Goal: Obtain resource: Download file/media

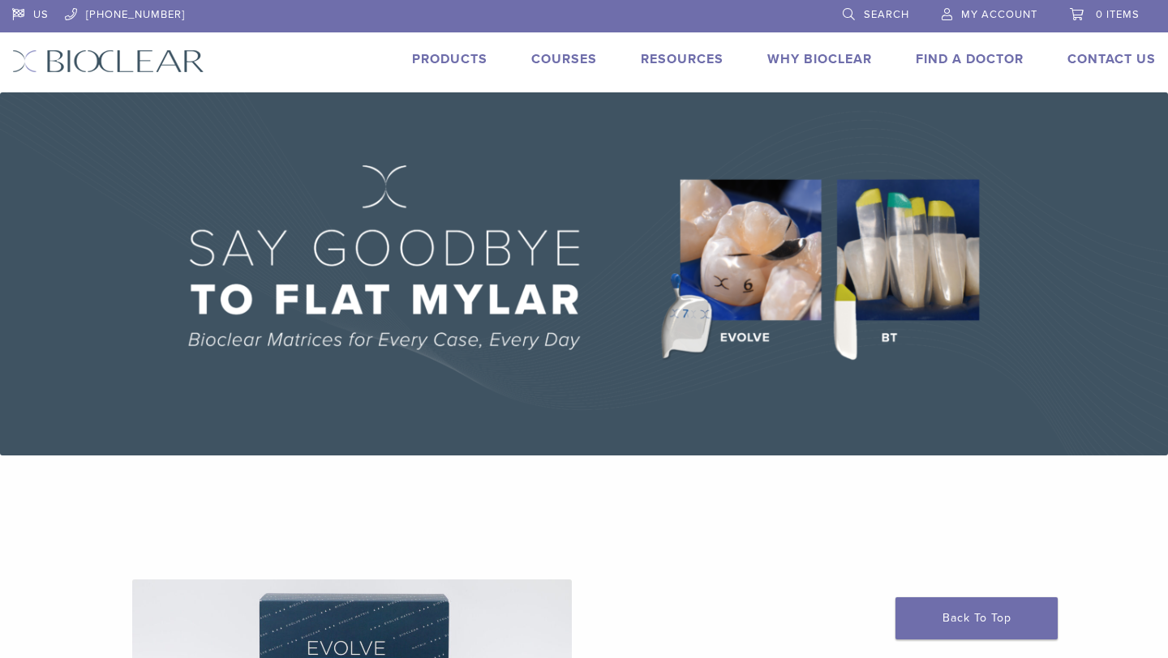
click at [19, 10] on link "US" at bounding box center [30, 12] width 36 height 24
click at [12, 14] on link "US" at bounding box center [30, 12] width 36 height 24
click at [989, 12] on span "My Account" at bounding box center [999, 14] width 76 height 13
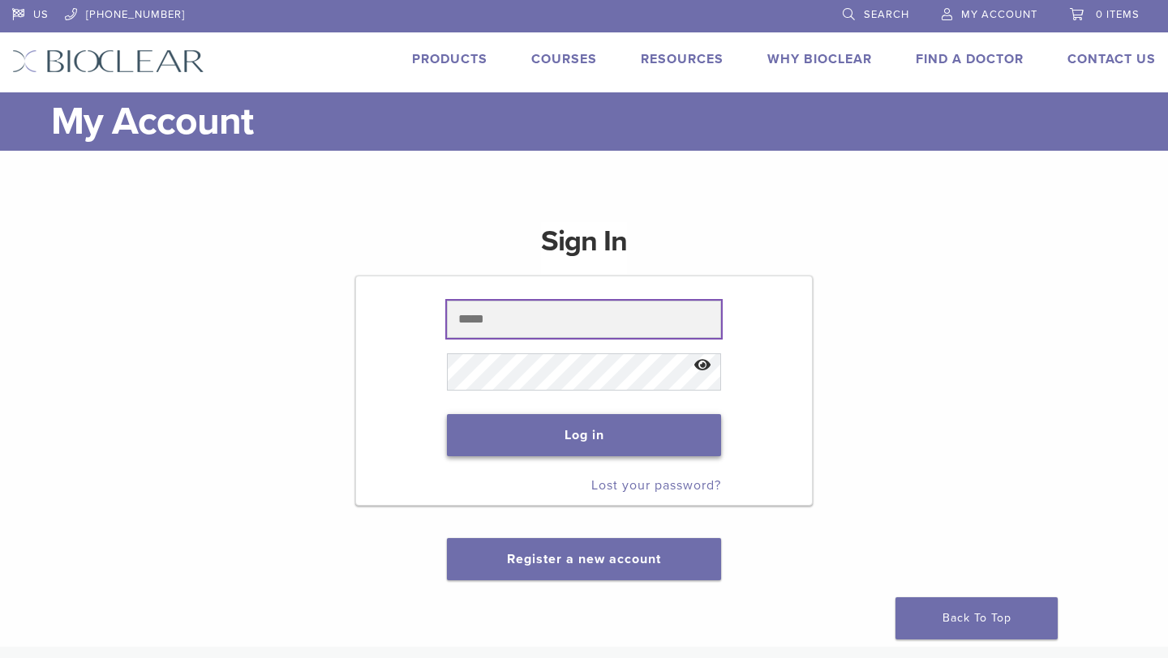
type input "**********"
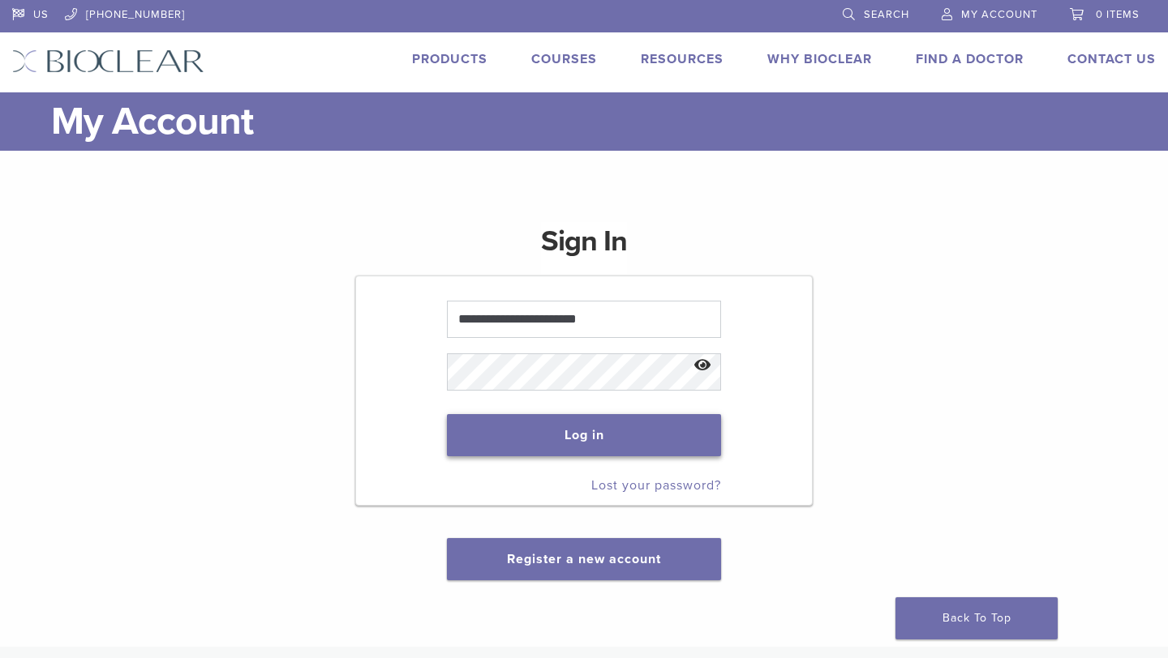
click at [592, 436] on button "Log in" at bounding box center [583, 435] width 273 height 42
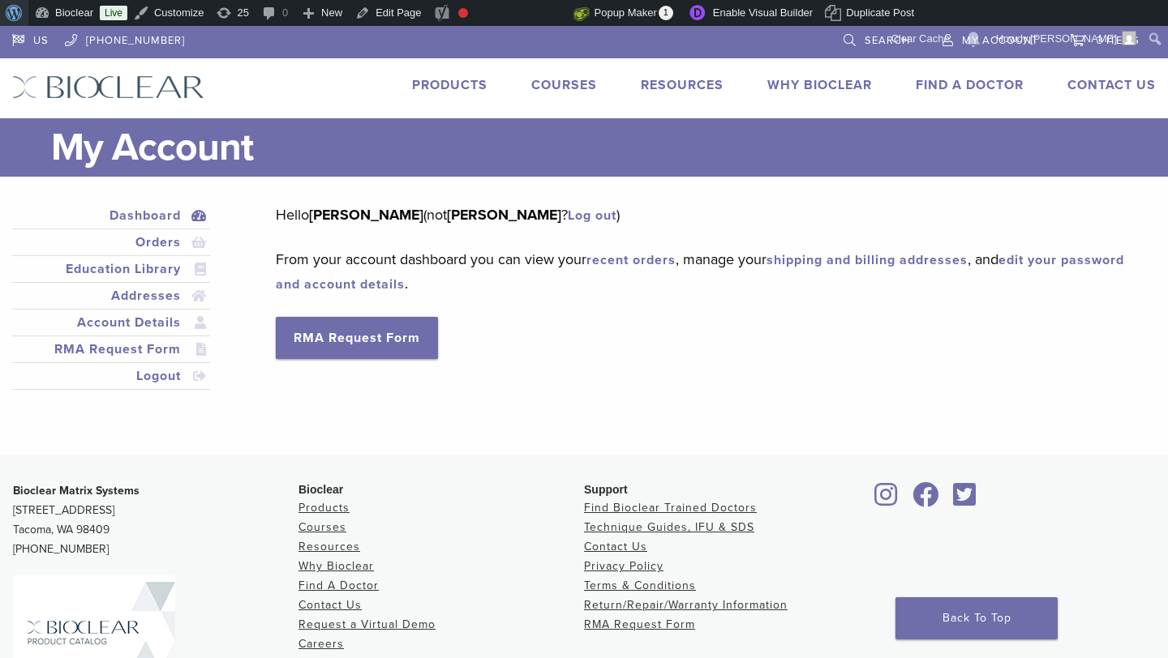
click at [7, 14] on span "Toolbar" at bounding box center [12, 11] width 12 height 23
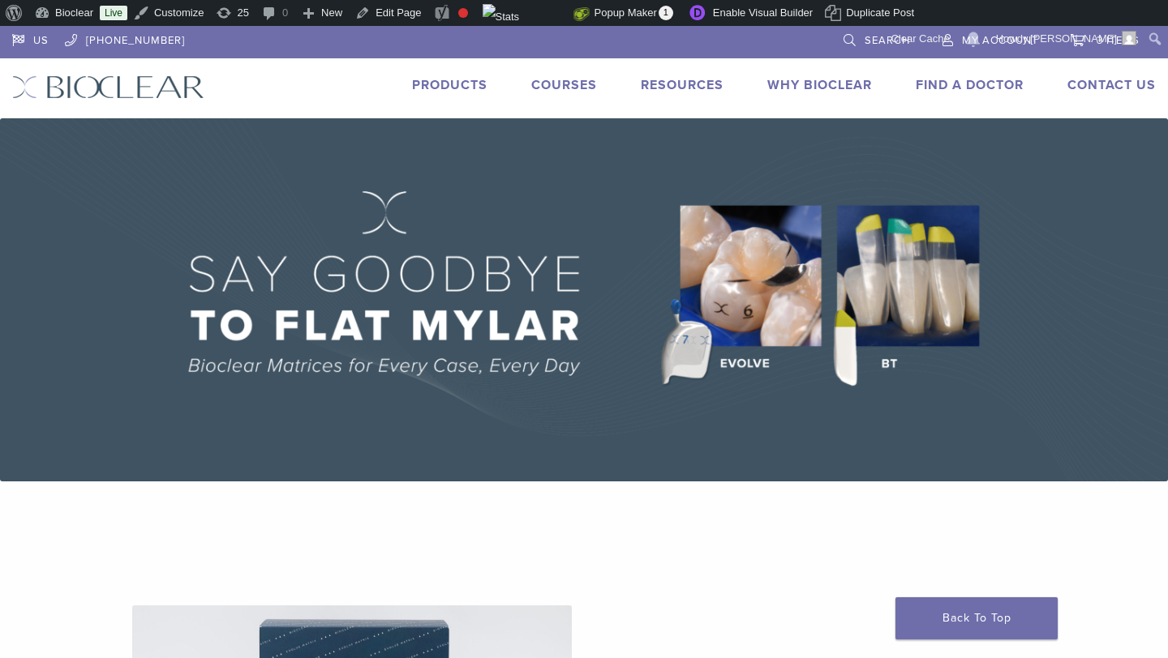
click at [456, 81] on link "Products" at bounding box center [449, 85] width 75 height 16
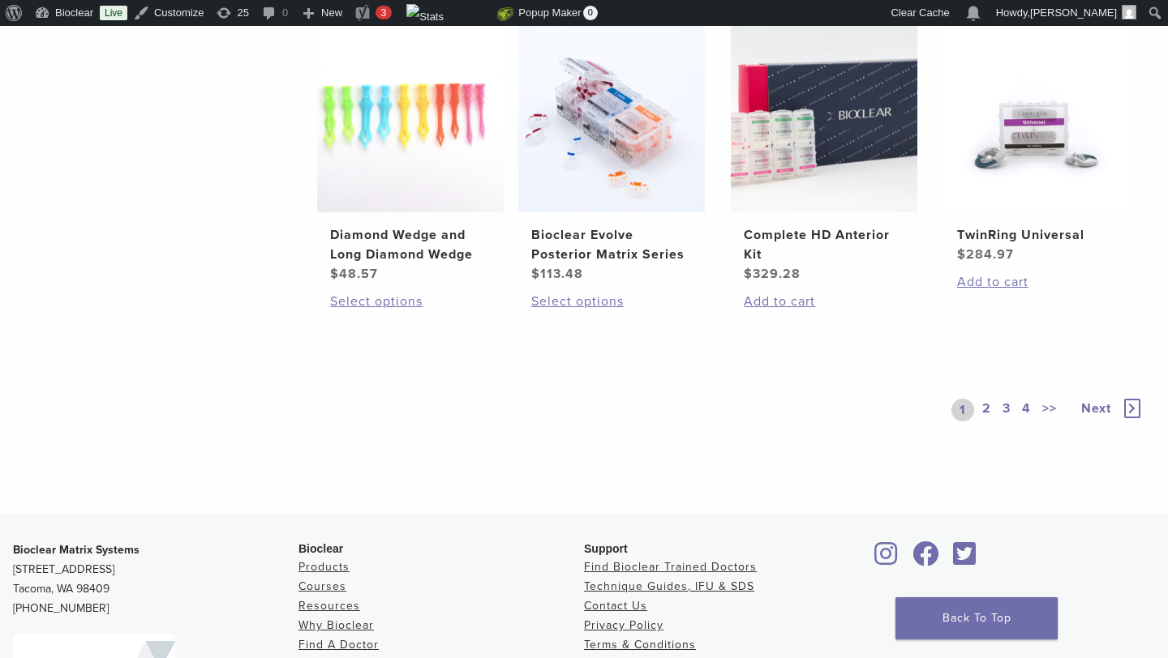
scroll to position [1286, 0]
click at [989, 407] on link "2" at bounding box center [986, 409] width 15 height 23
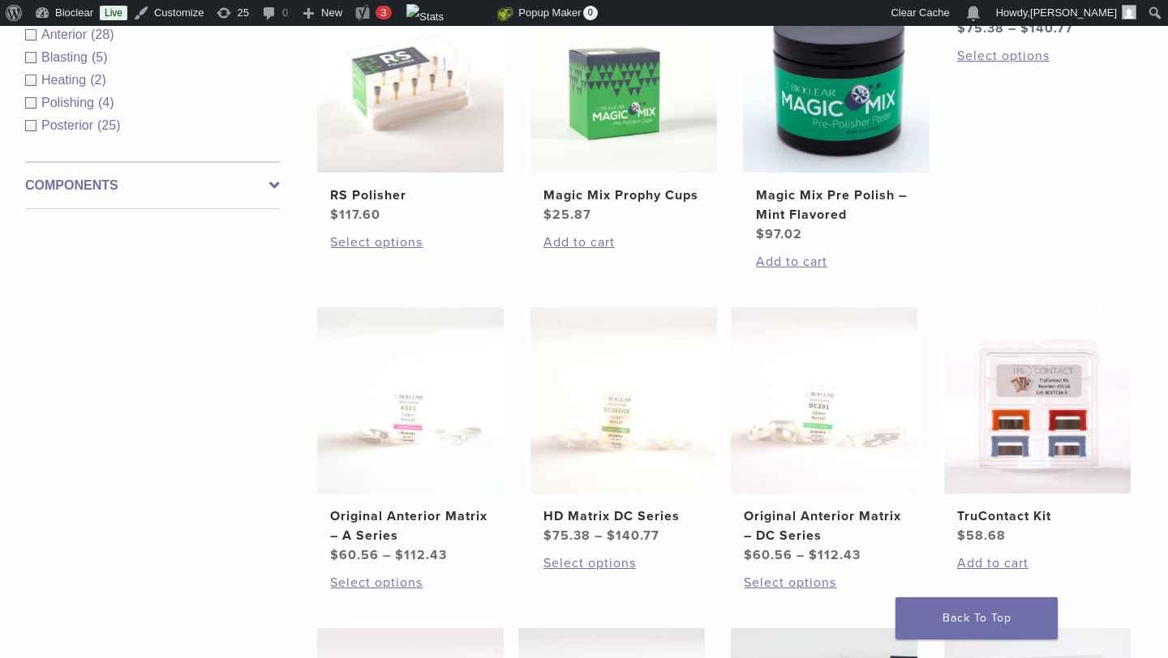
scroll to position [701, 0]
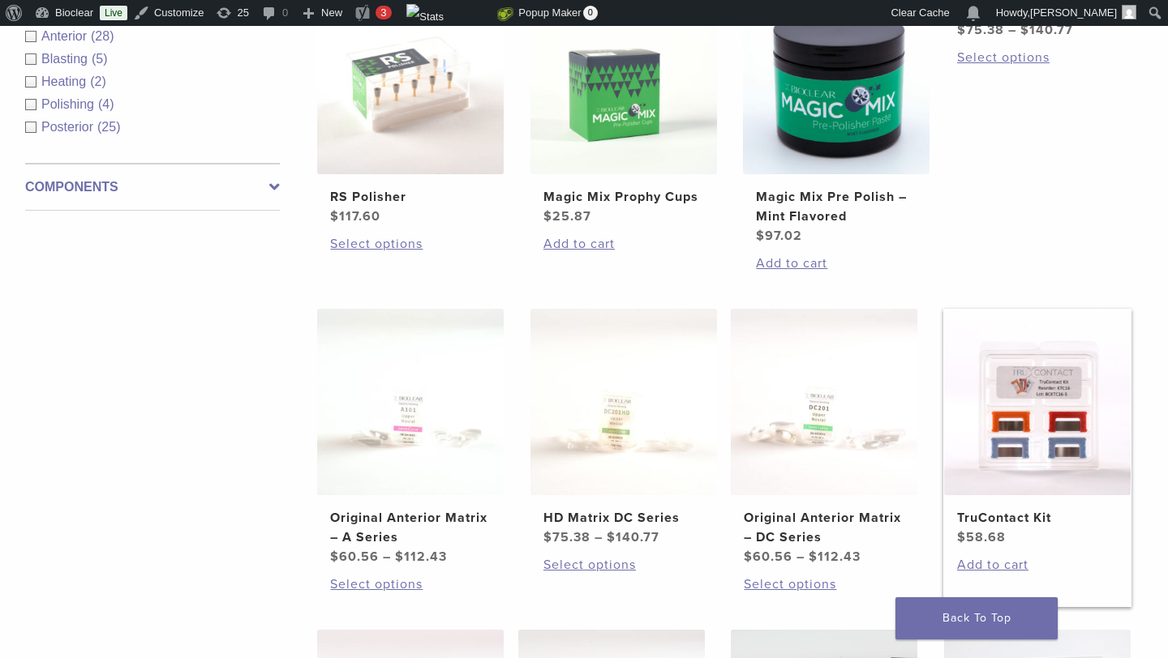
click at [1017, 448] on img at bounding box center [1037, 402] width 187 height 187
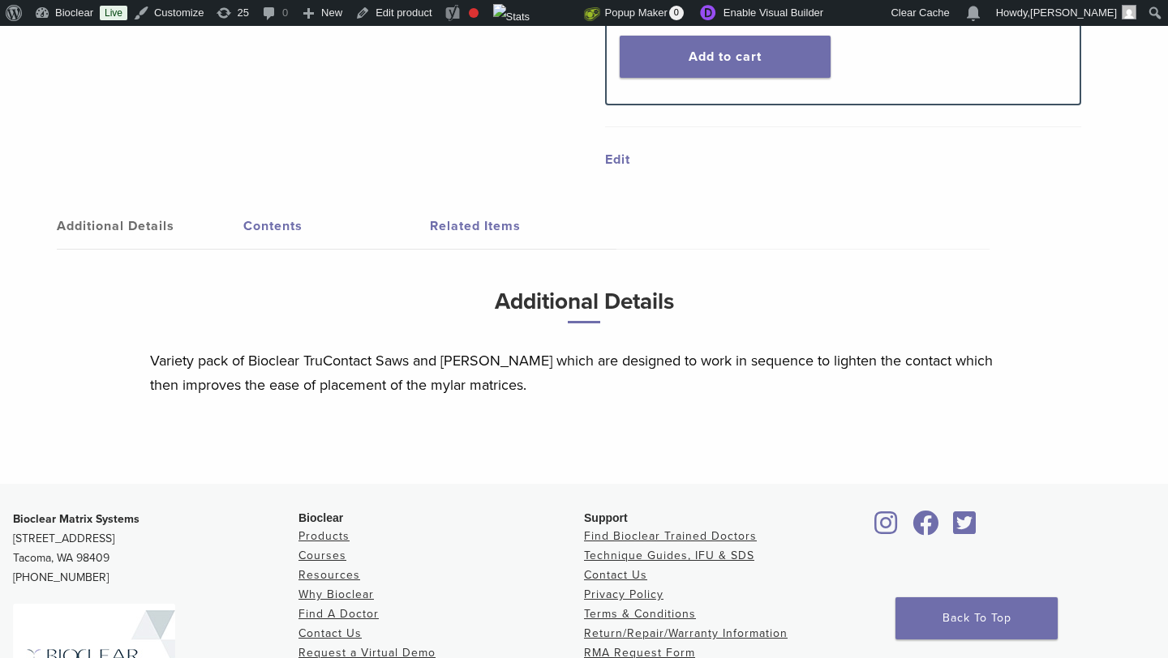
scroll to position [620, 0]
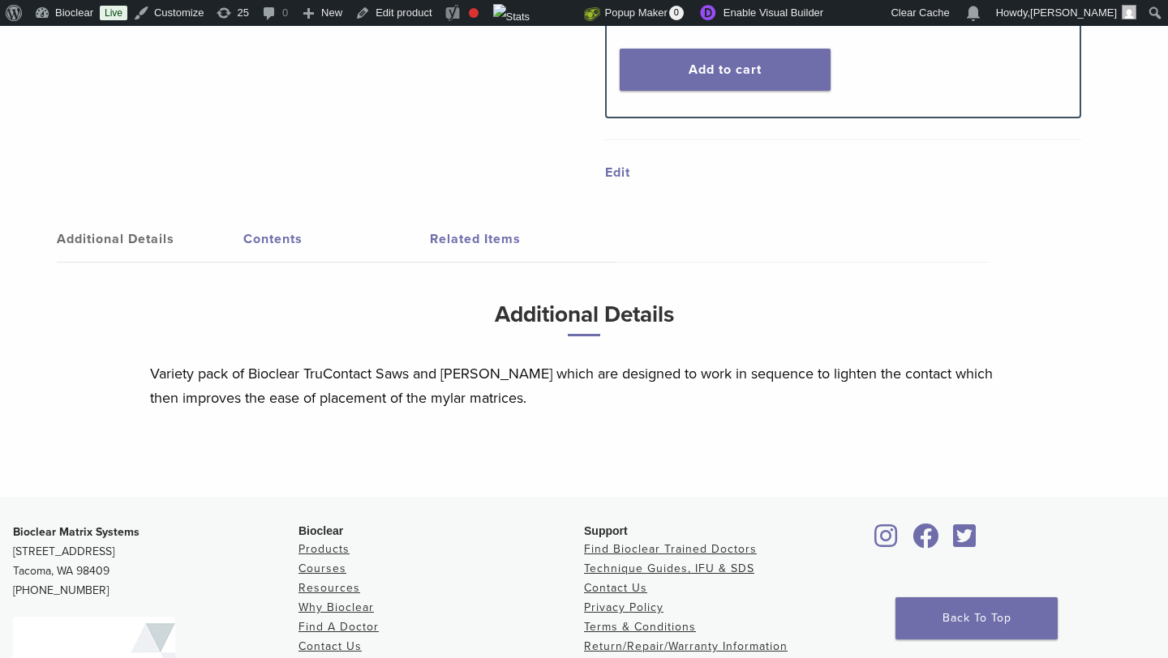
click at [440, 234] on link "Related Items" at bounding box center [523, 239] width 187 height 45
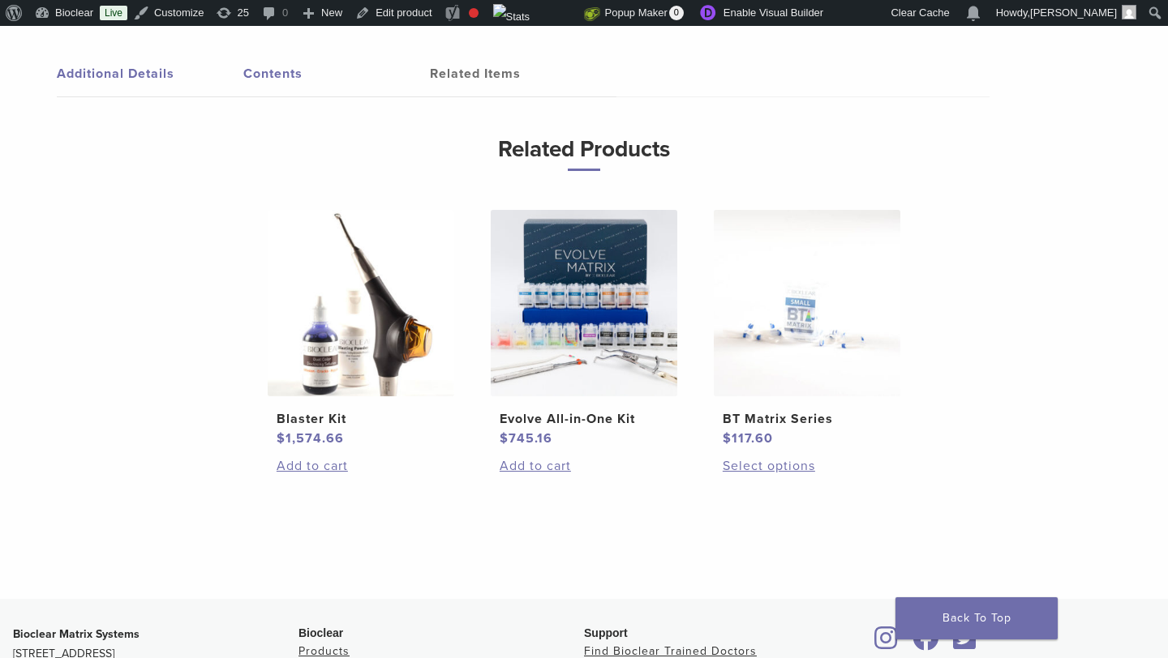
scroll to position [777, 0]
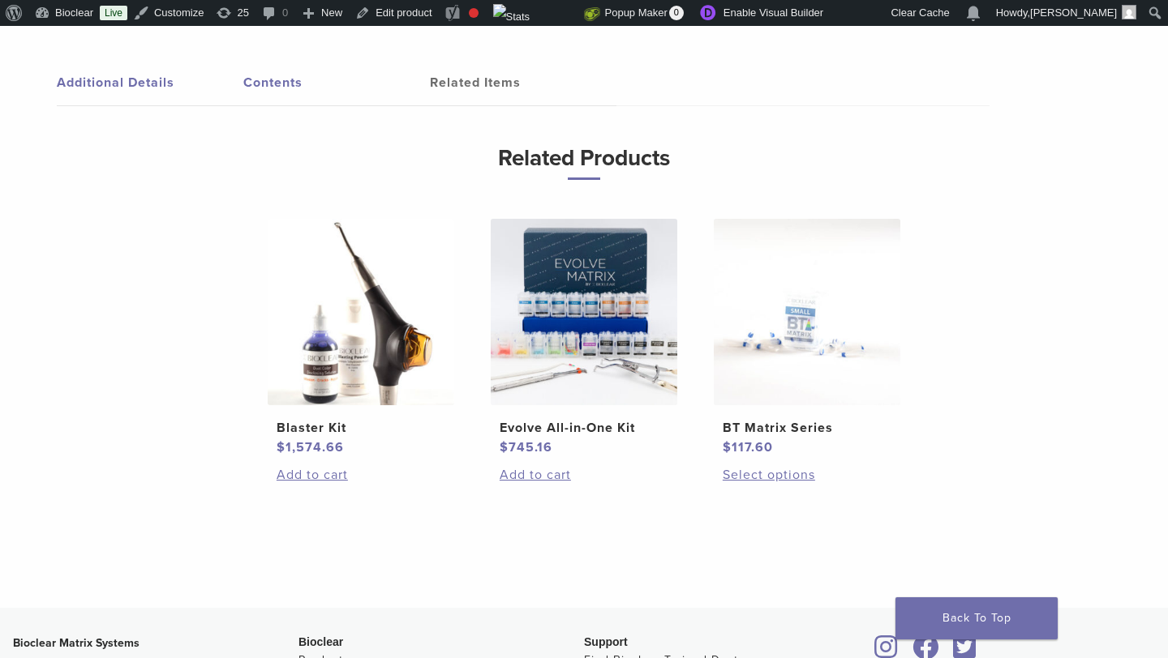
click at [280, 84] on link "Contents" at bounding box center [336, 82] width 187 height 45
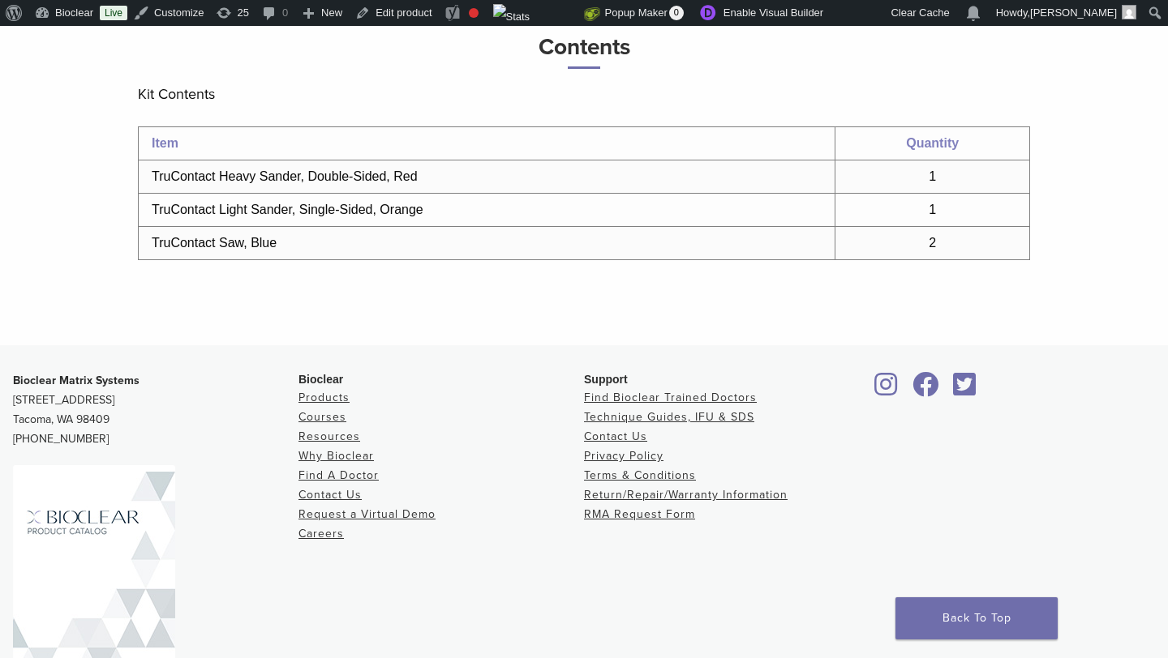
scroll to position [890, 0]
click at [696, 403] on link "Find Bioclear Trained Doctors" at bounding box center [670, 396] width 173 height 14
click at [696, 416] on link "Technique Guides, IFU & SDS" at bounding box center [669, 416] width 170 height 14
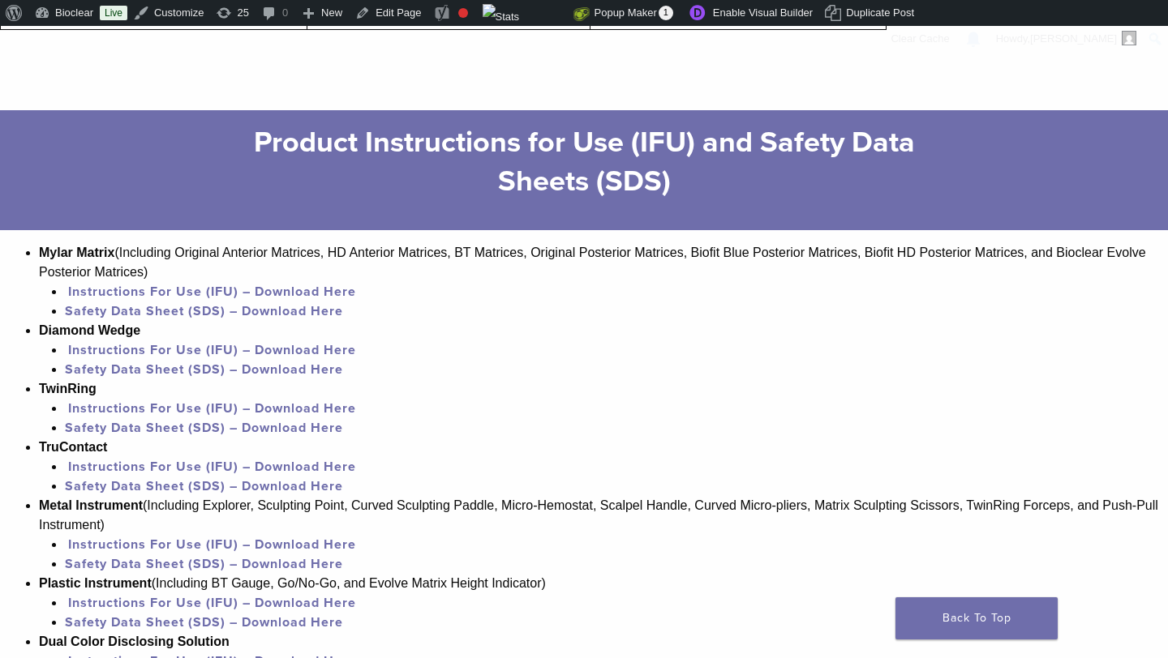
scroll to position [1014, 0]
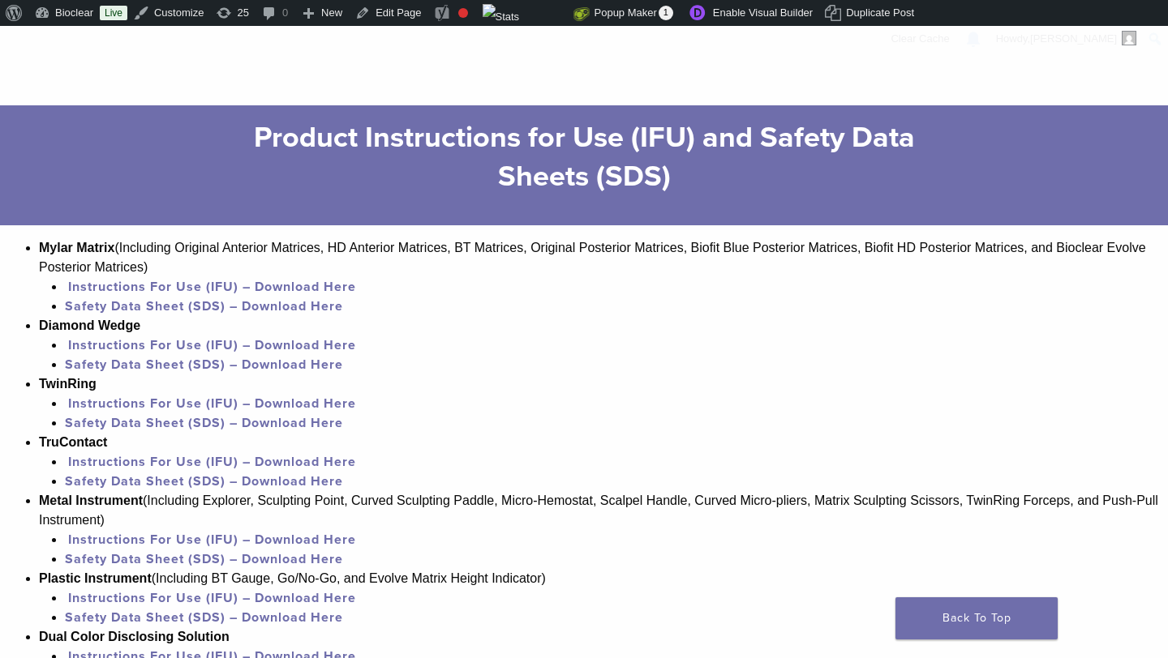
click at [307, 466] on link "Instructions For Use (IFU) – Download Here" at bounding box center [212, 462] width 288 height 16
